Goal: Transaction & Acquisition: Purchase product/service

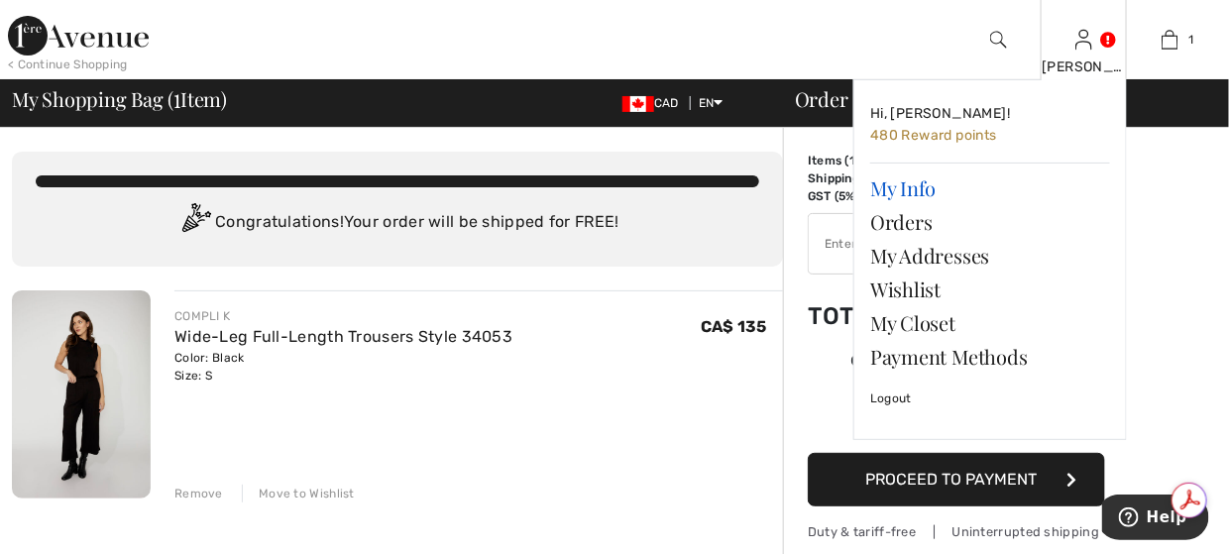
click at [888, 184] on link "My Info" at bounding box center [990, 188] width 240 height 34
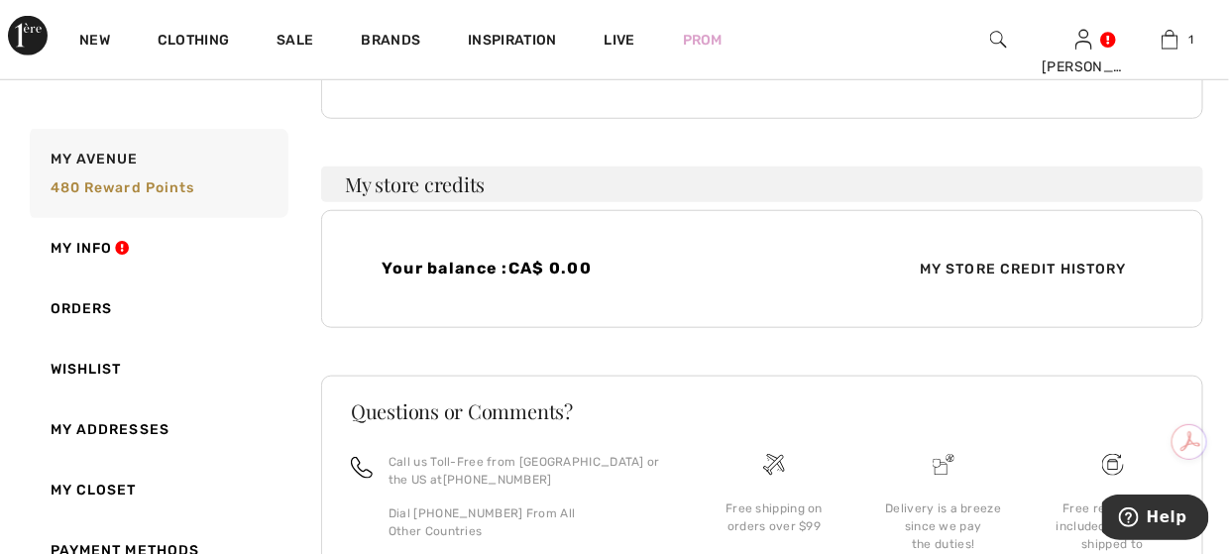
scroll to position [297, 0]
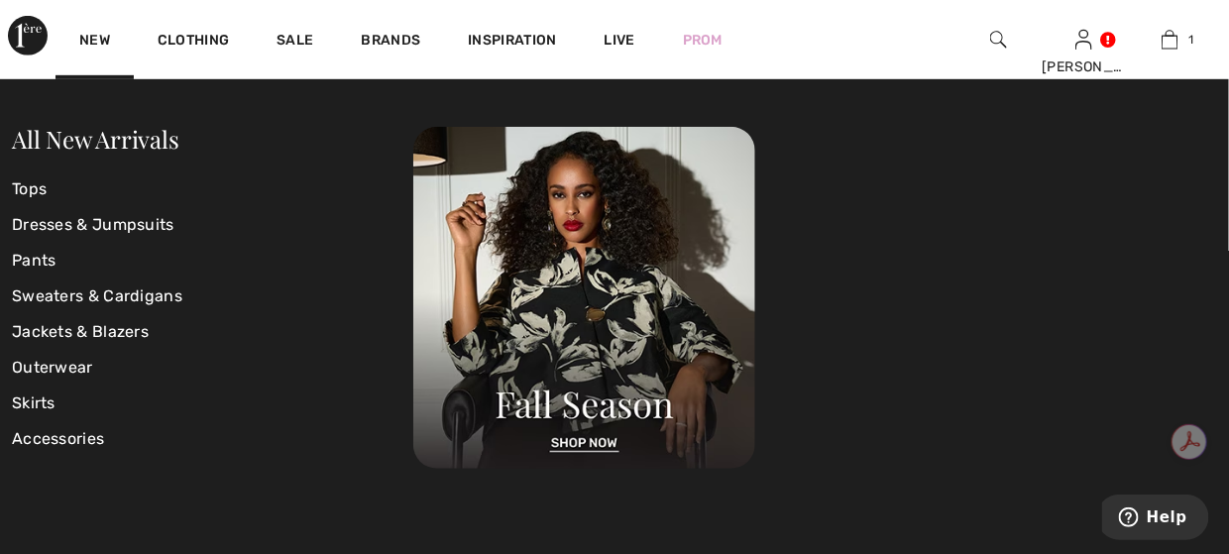
click at [29, 25] on img at bounding box center [28, 36] width 40 height 40
click at [99, 41] on link "New" at bounding box center [94, 42] width 31 height 21
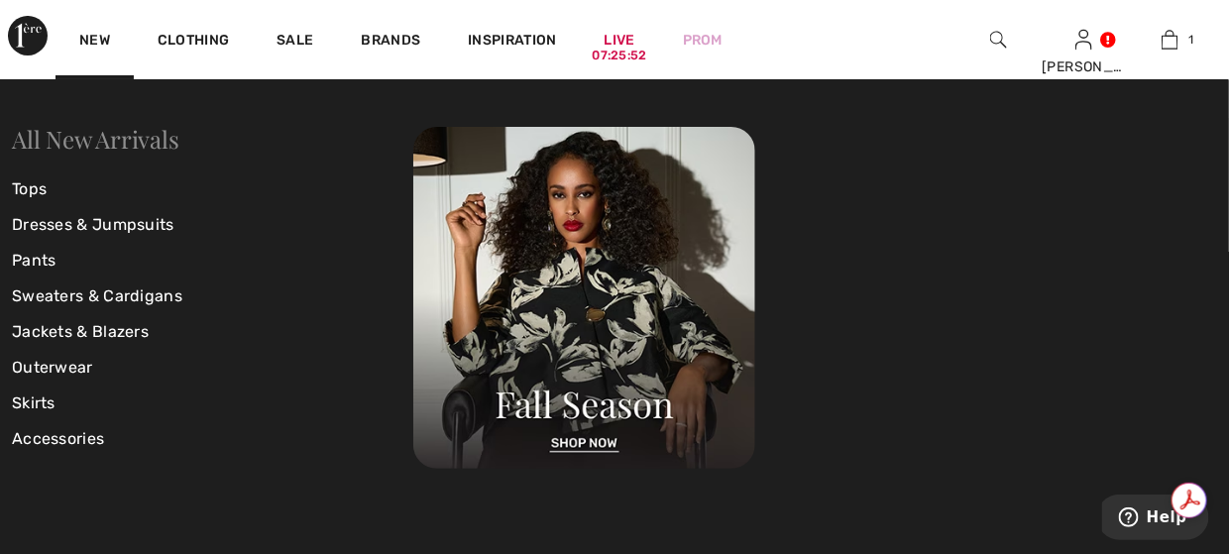
click at [112, 137] on link "All New Arrivals" at bounding box center [95, 139] width 167 height 32
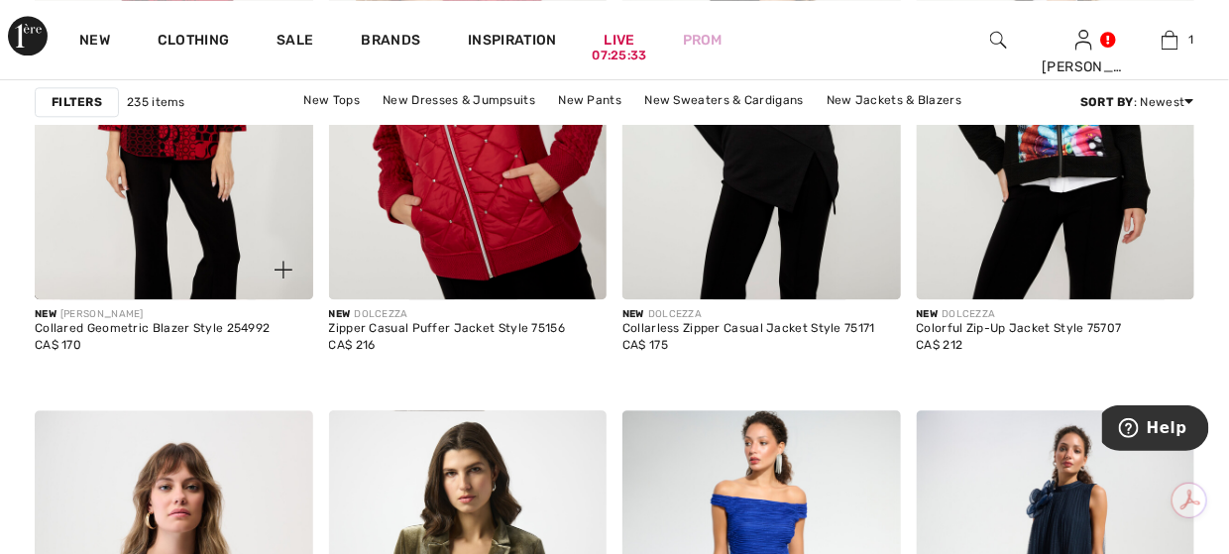
scroll to position [1487, 0]
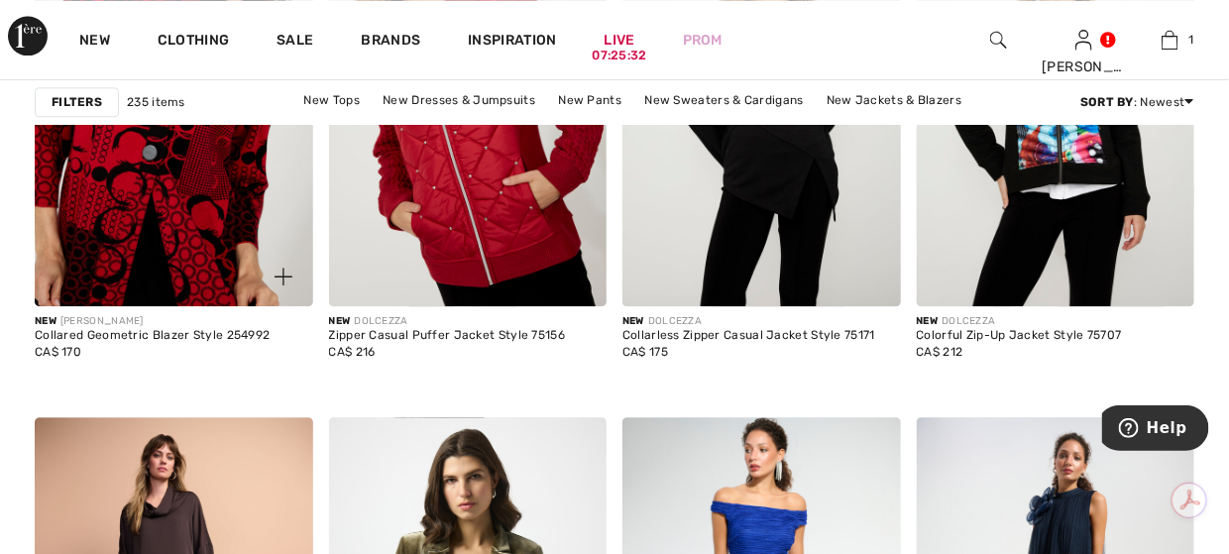
click at [214, 181] on img at bounding box center [174, 98] width 278 height 417
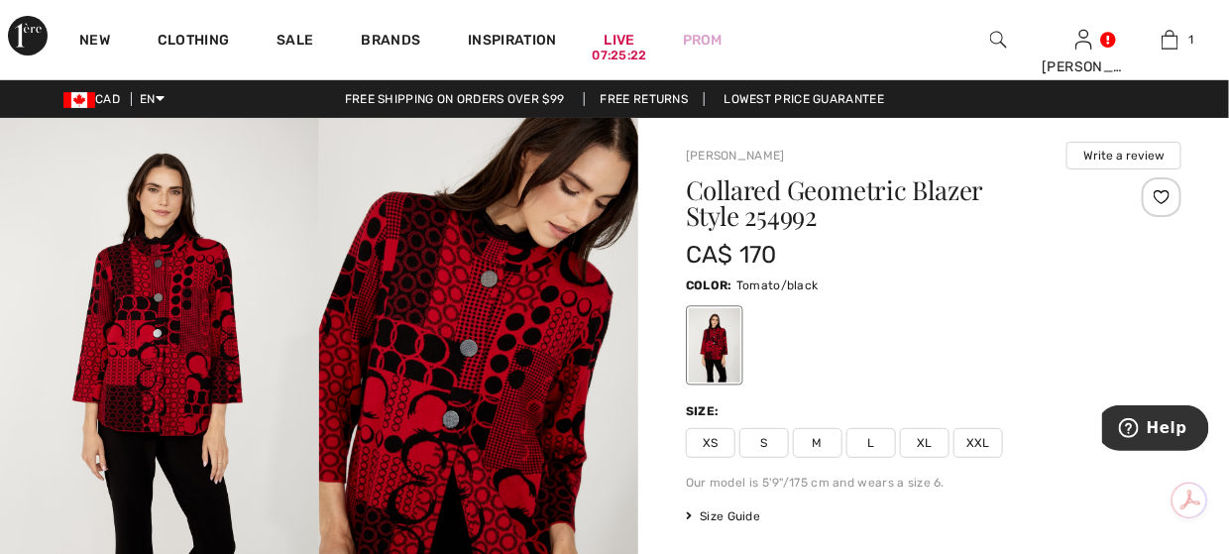
click at [506, 256] on img at bounding box center [478, 357] width 319 height 479
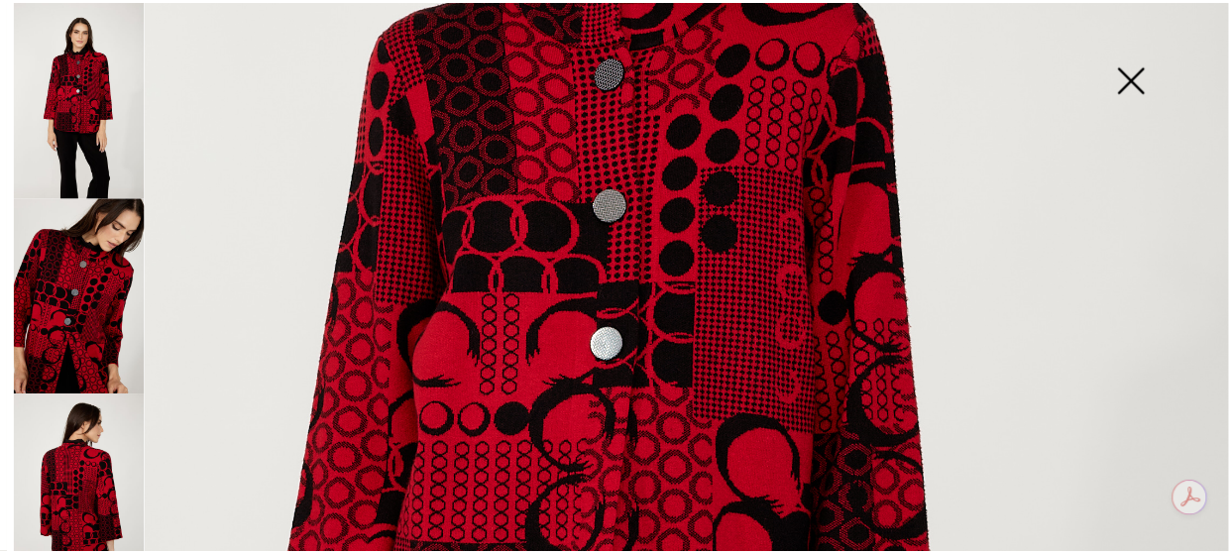
scroll to position [297, 0]
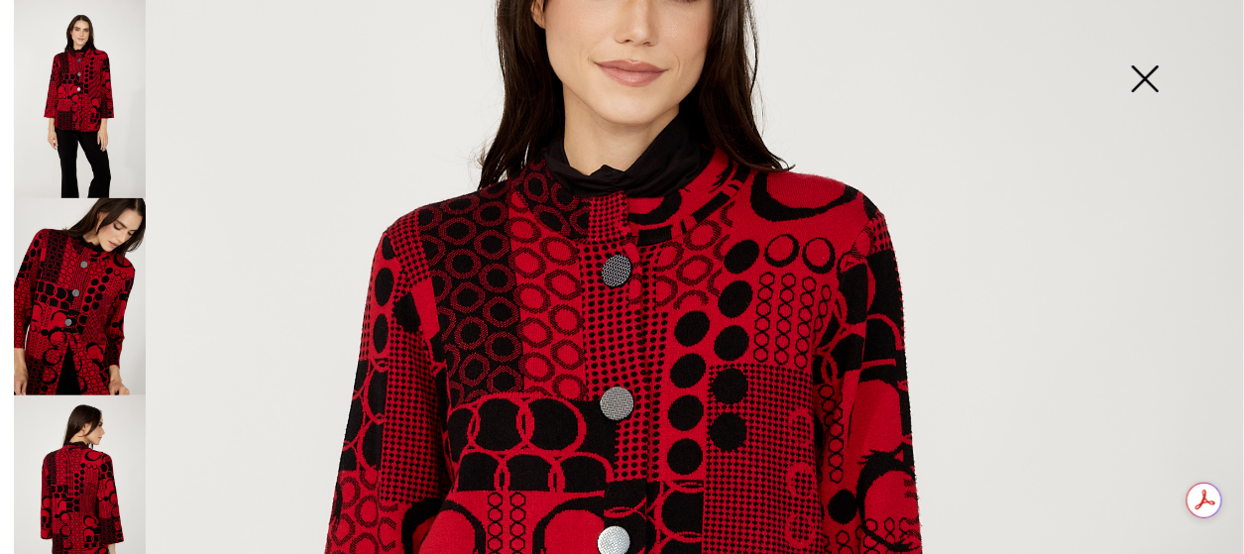
click at [1154, 73] on img at bounding box center [1144, 81] width 99 height 102
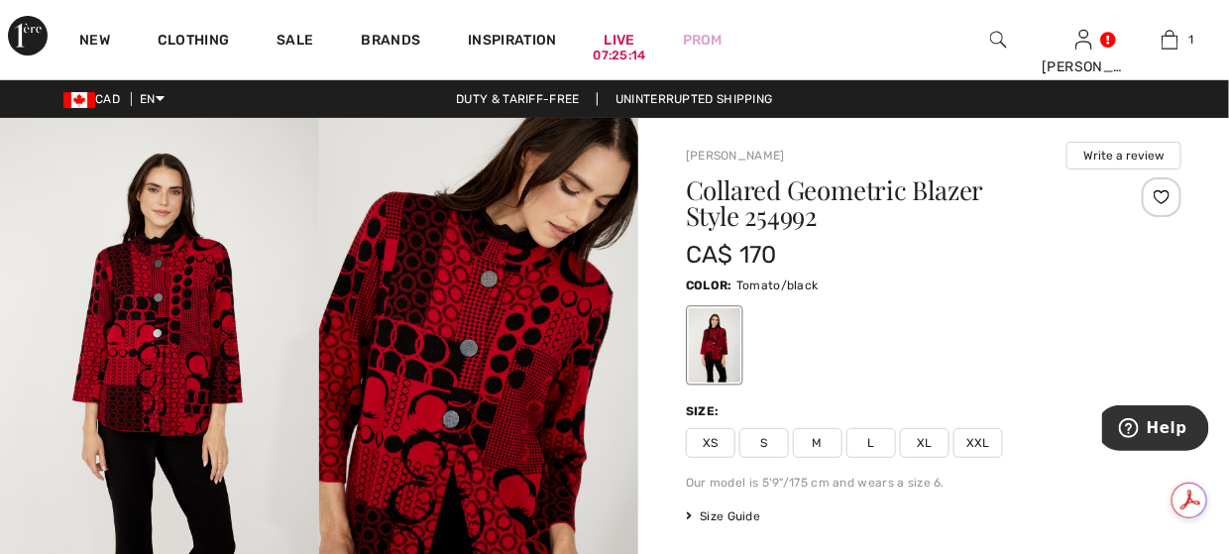
click at [823, 439] on span "M" at bounding box center [818, 443] width 50 height 30
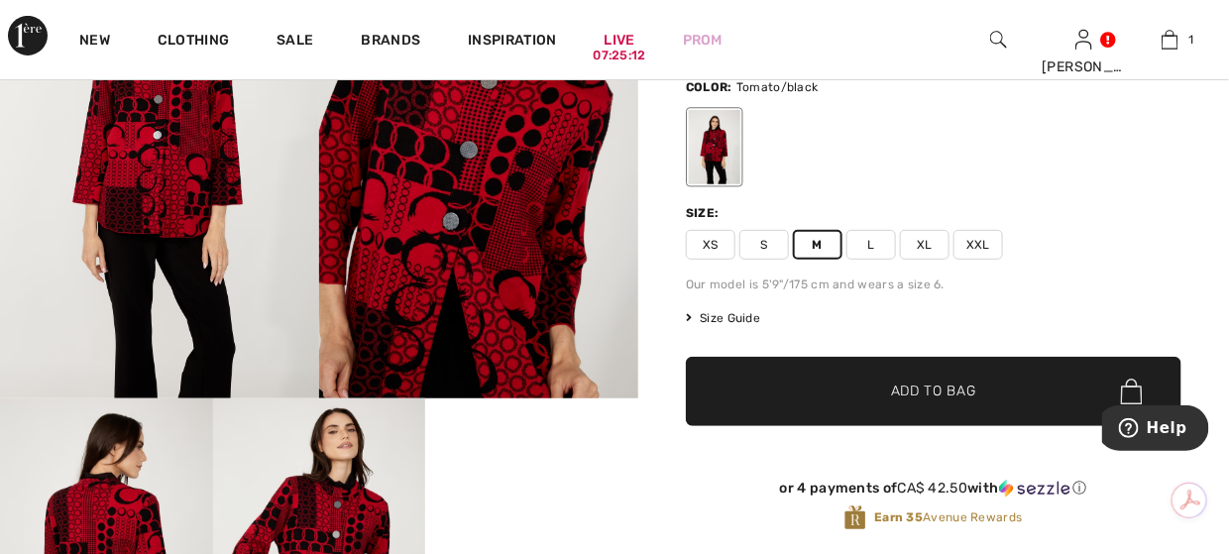
click at [831, 398] on span "✔ Added to Bag Add to Bag" at bounding box center [934, 391] width 496 height 69
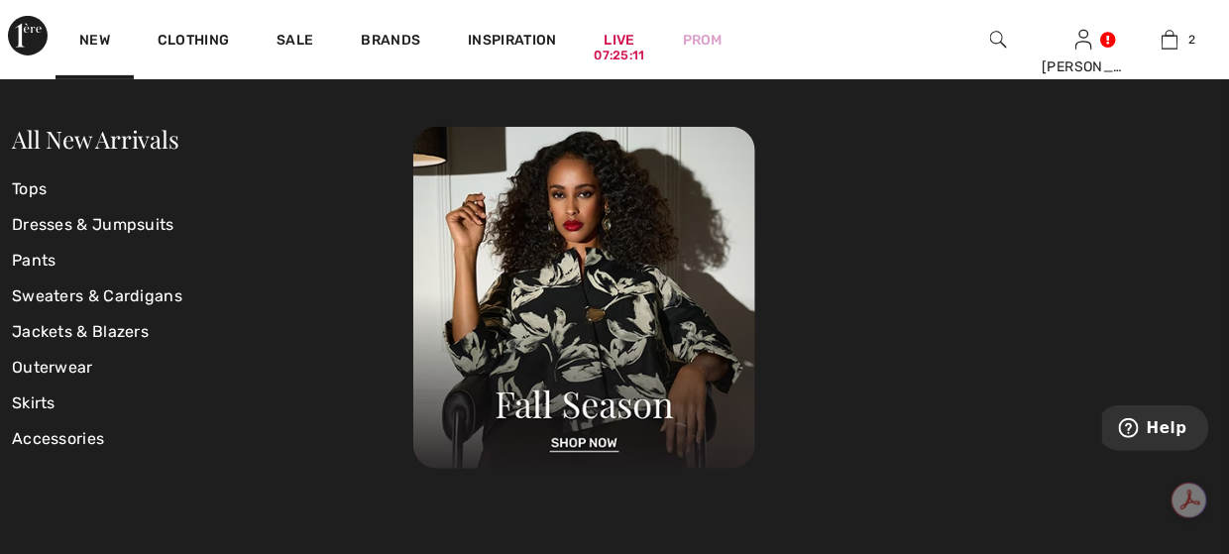
scroll to position [0, 0]
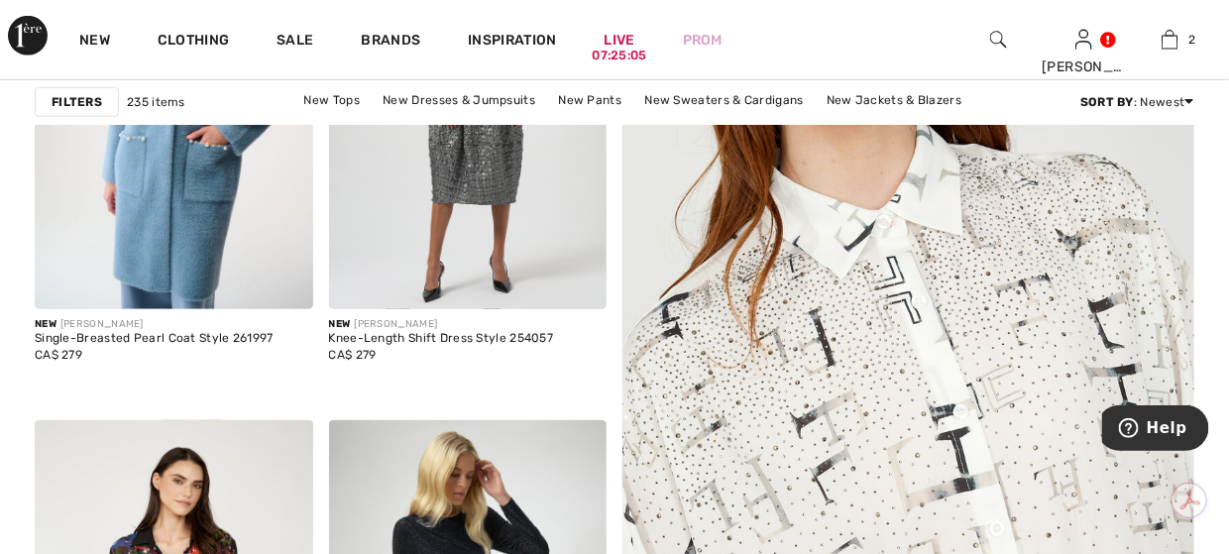
scroll to position [297, 0]
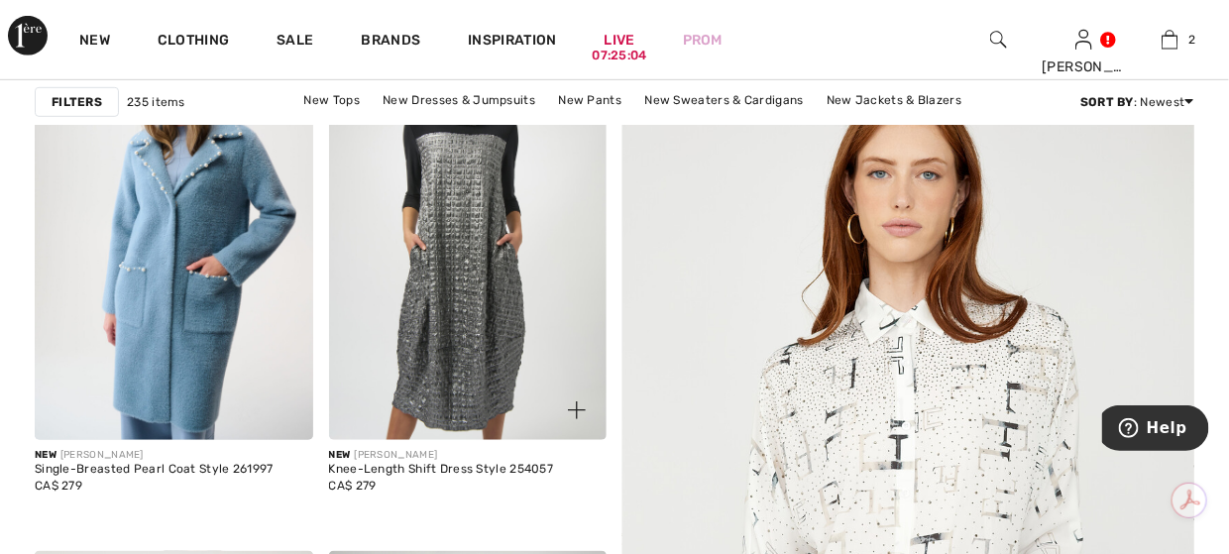
click at [426, 337] on img at bounding box center [468, 231] width 278 height 417
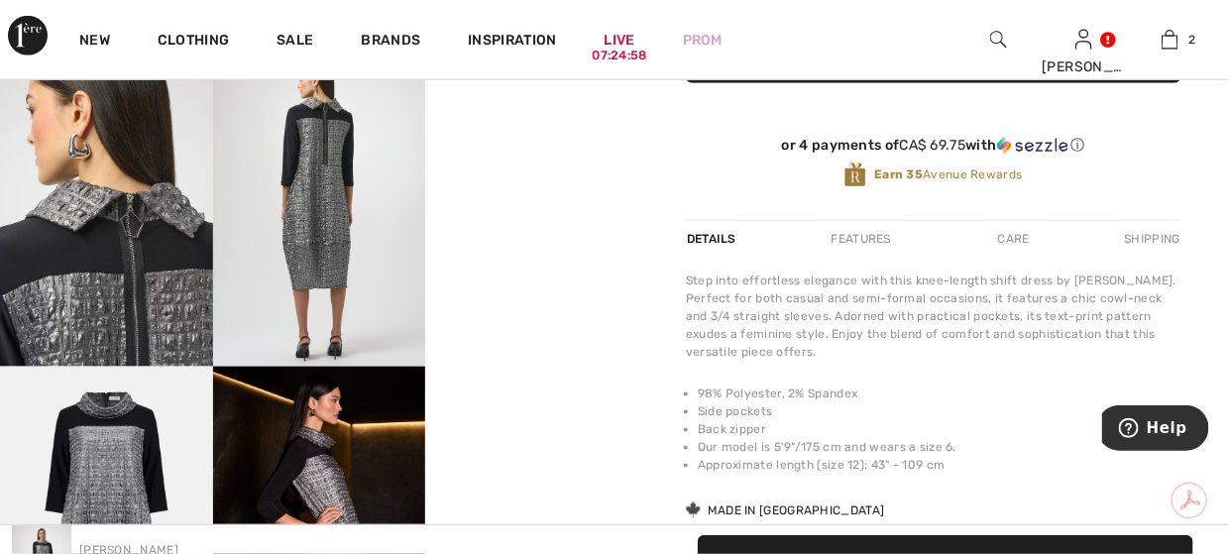
scroll to position [595, 0]
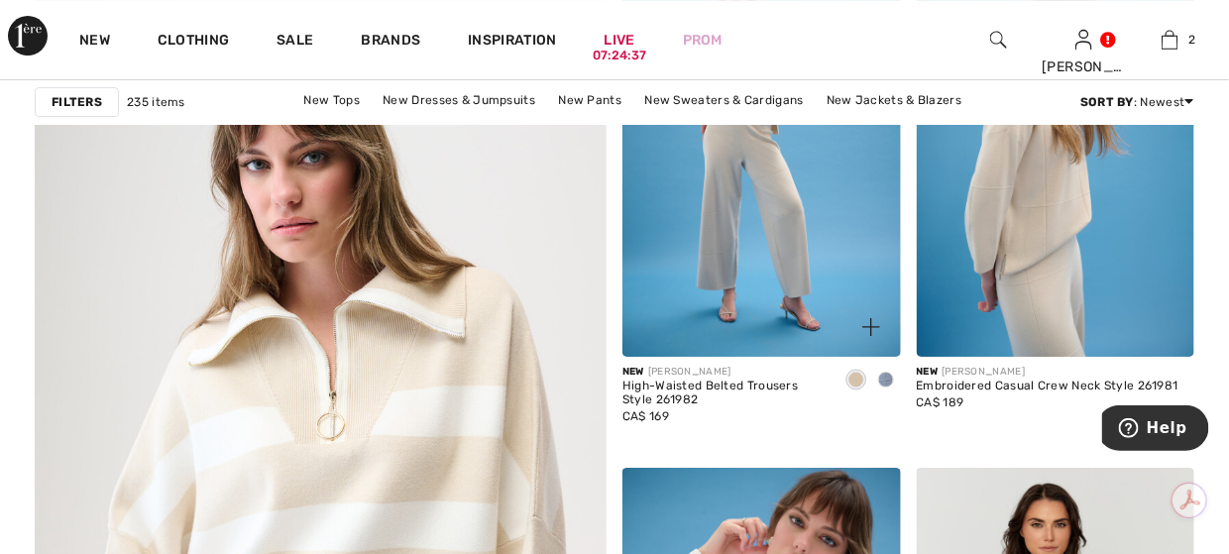
scroll to position [4460, 0]
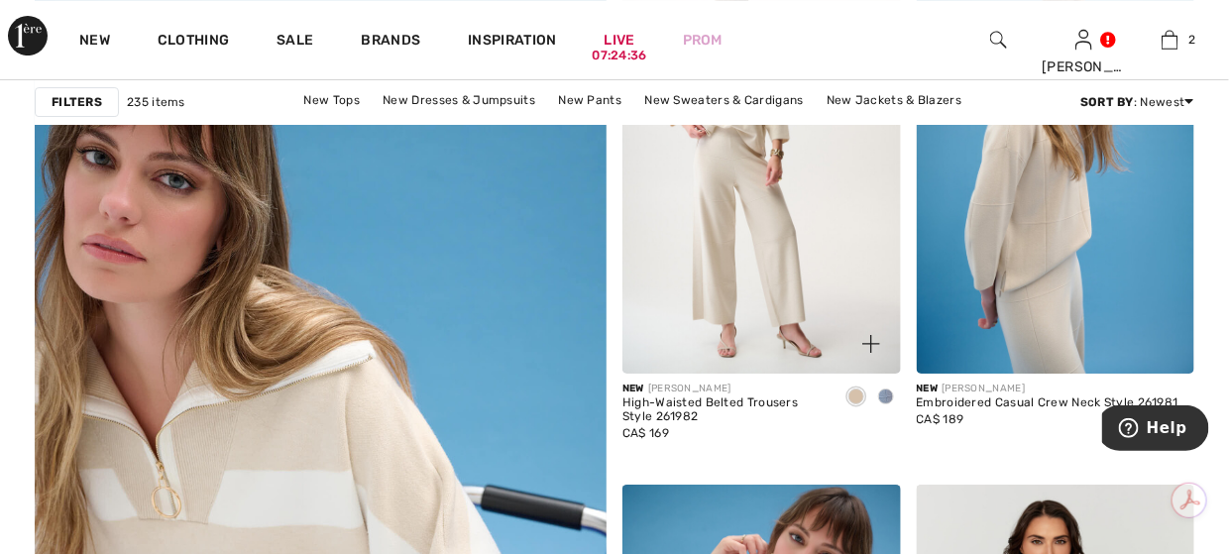
click at [786, 230] on img at bounding box center [761, 164] width 278 height 417
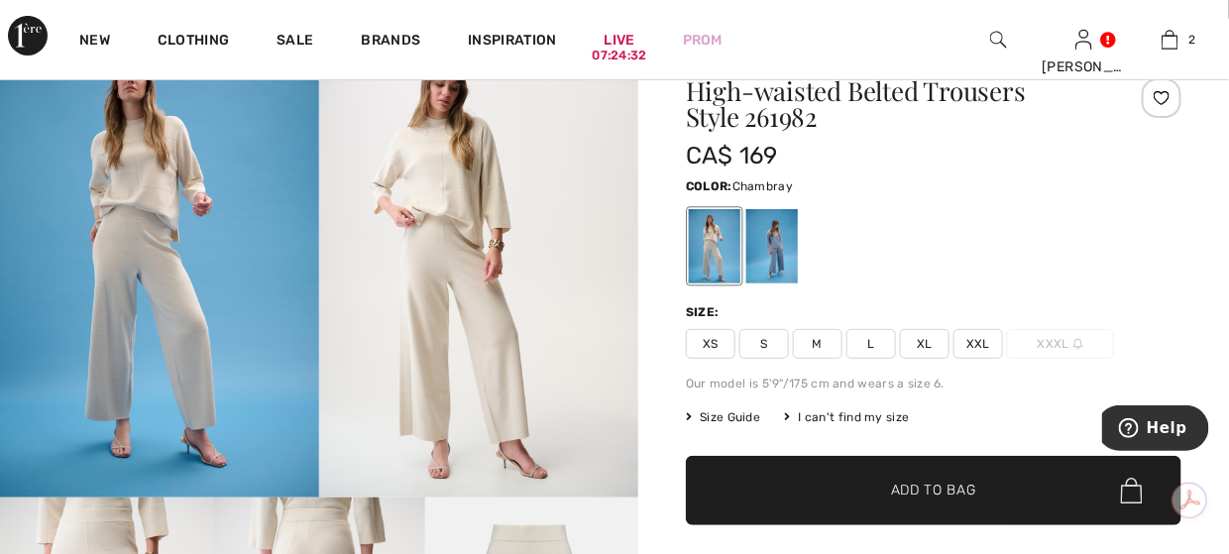
click at [777, 235] on div at bounding box center [772, 246] width 52 height 74
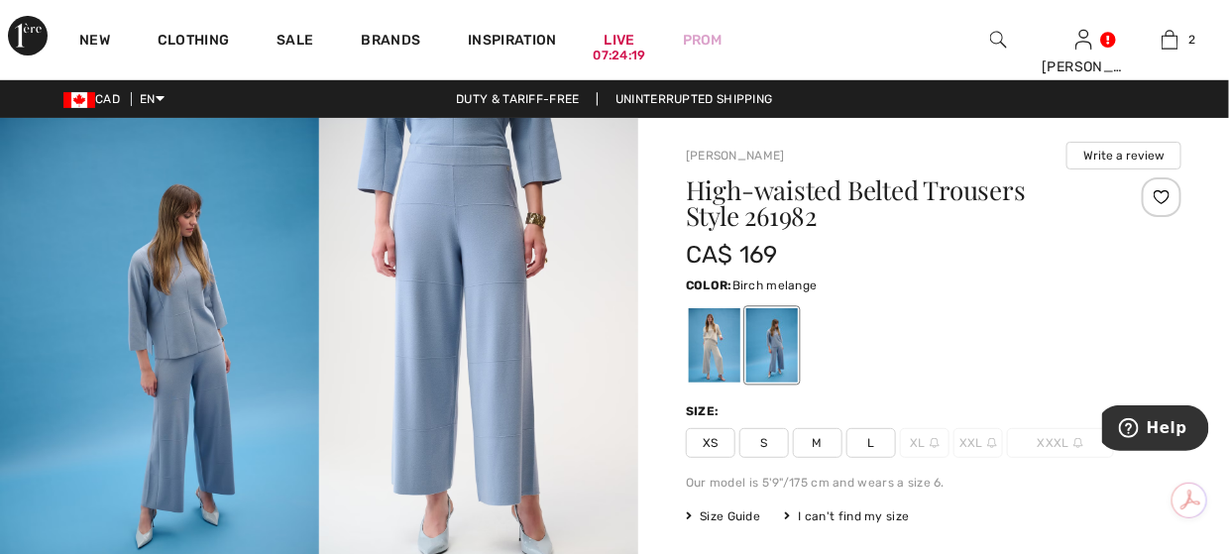
click at [710, 317] on div at bounding box center [715, 345] width 52 height 74
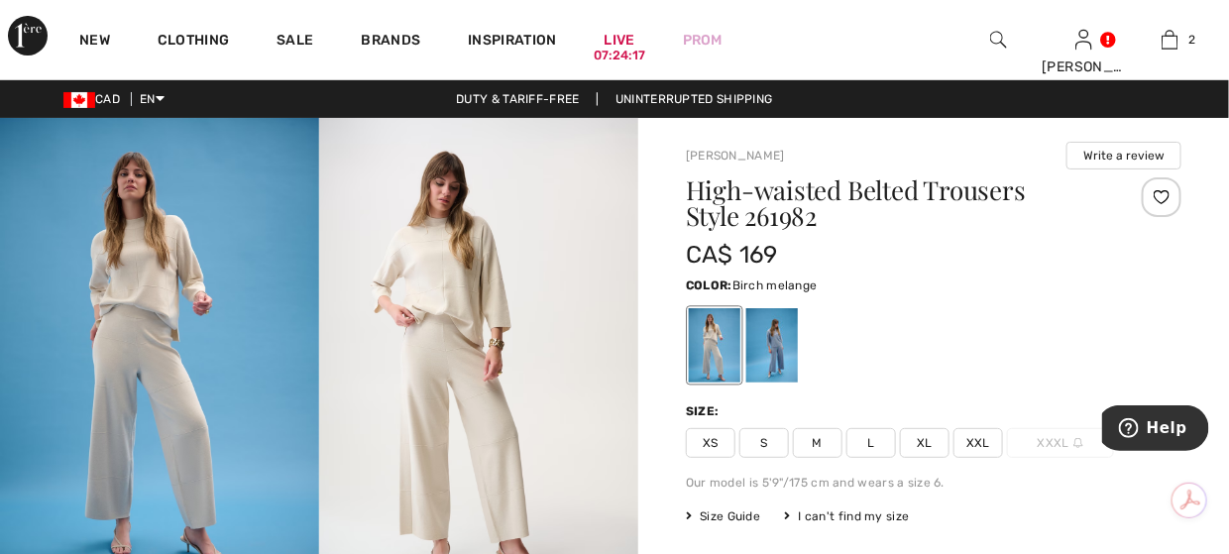
click at [403, 349] on img at bounding box center [478, 357] width 319 height 479
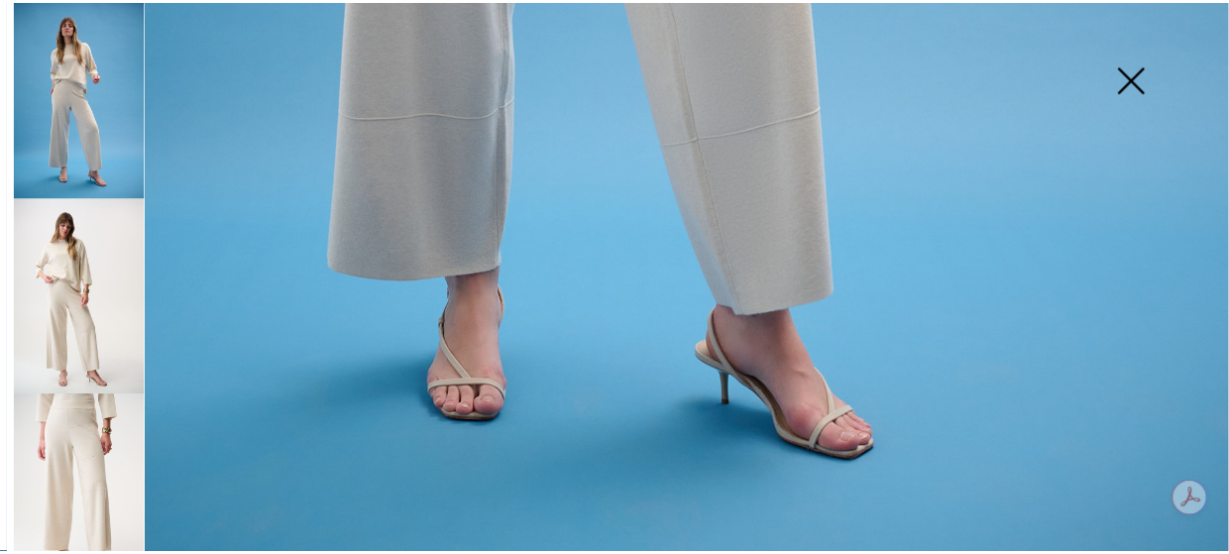
scroll to position [1288, 0]
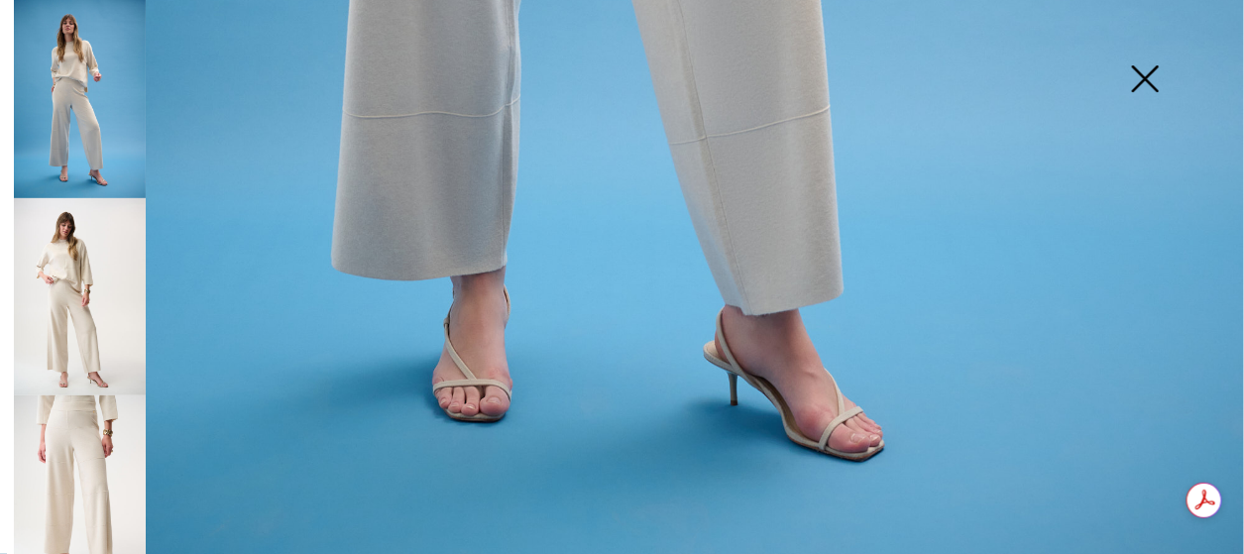
click at [1158, 78] on img at bounding box center [1144, 81] width 99 height 102
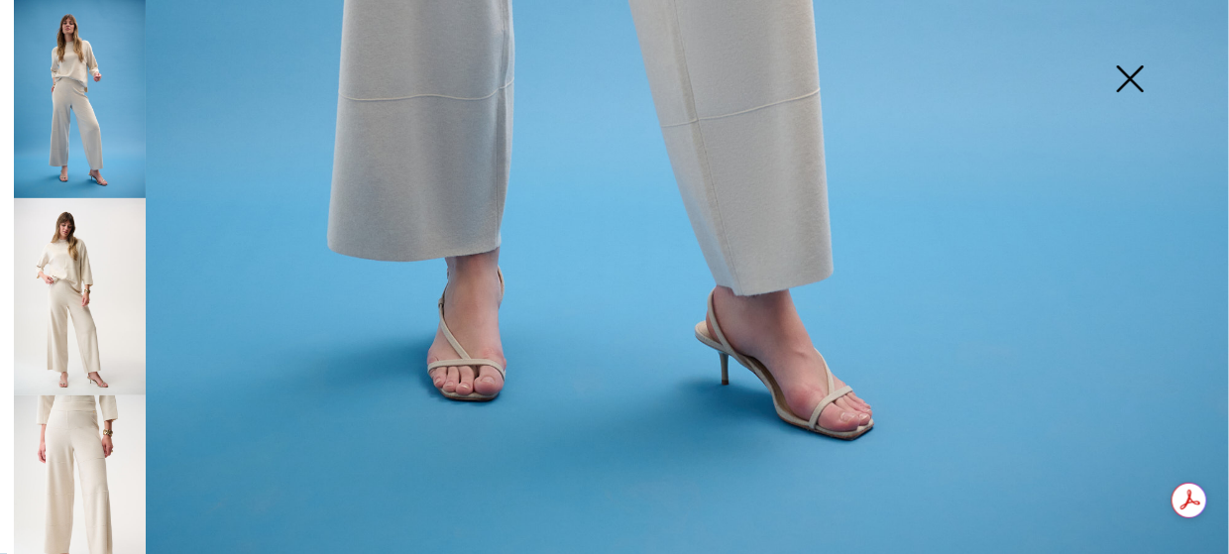
scroll to position [1268, 0]
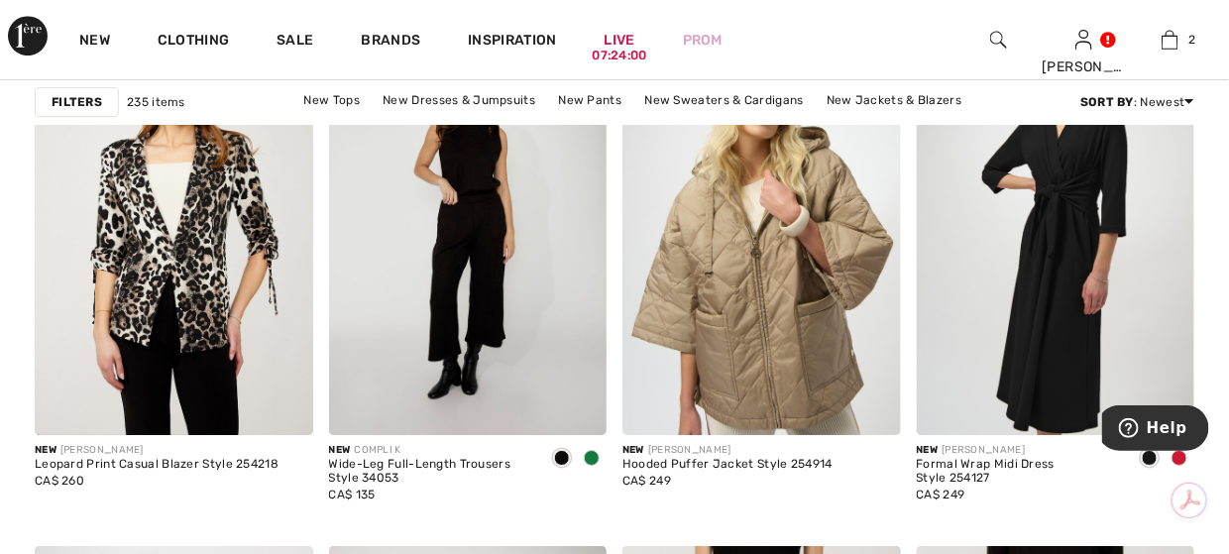
scroll to position [6739, 0]
